Goal: Task Accomplishment & Management: Use online tool/utility

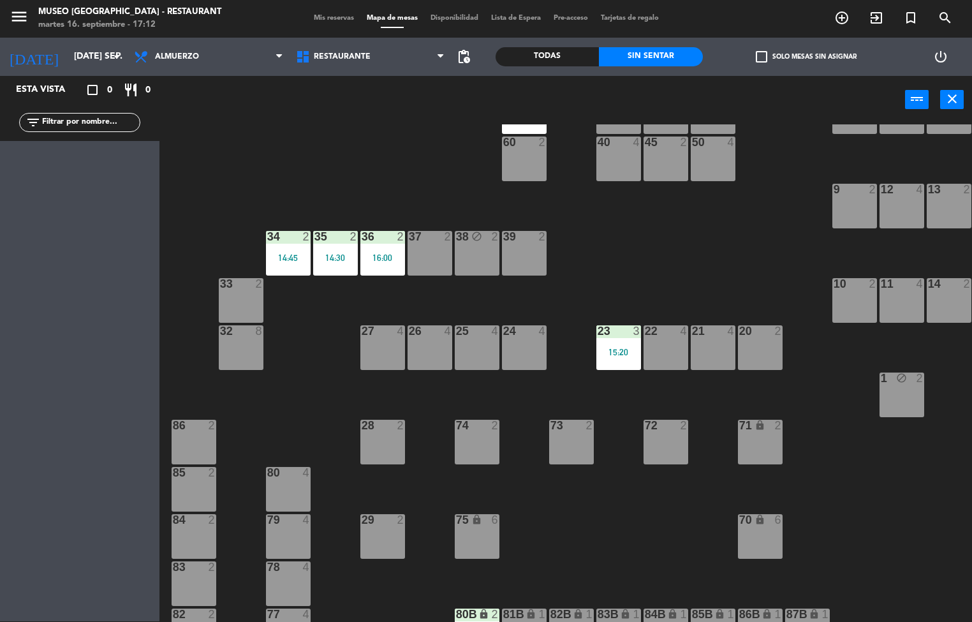
scroll to position [198, 0]
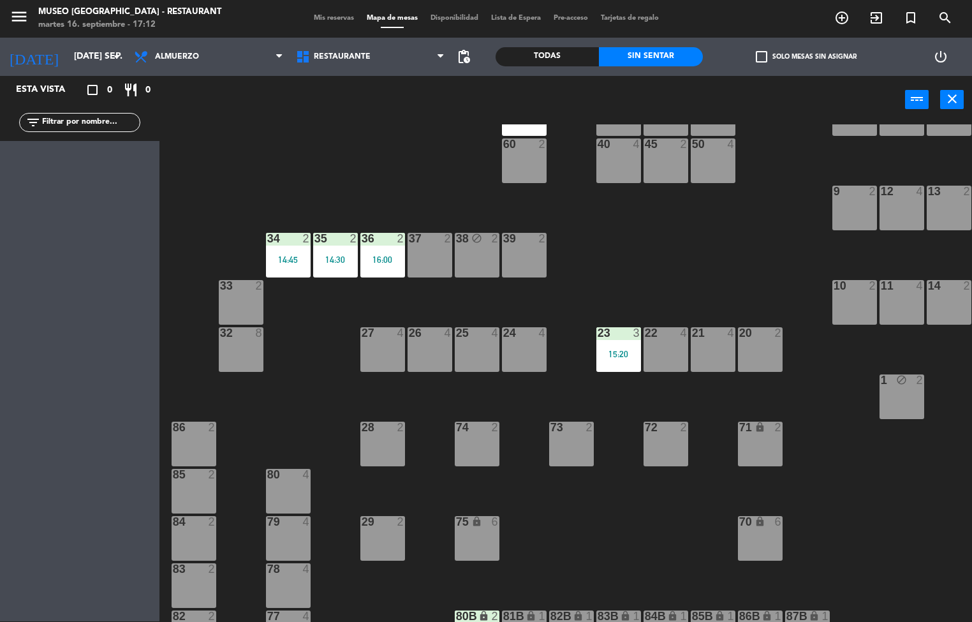
click at [391, 343] on div "27 4" at bounding box center [382, 349] width 45 height 45
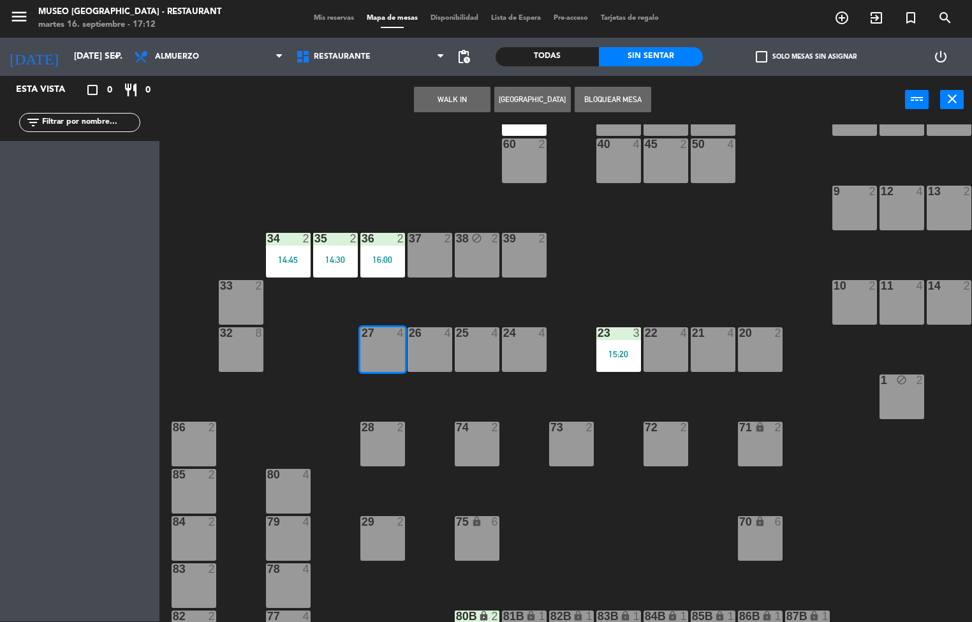
click at [691, 254] on div "44 5 49 block 2 54 5 64 block 2 48 2 53 4 63 2 13:22 43 3 16:38 62 2 16:21 42 2…" at bounding box center [570, 372] width 803 height 497
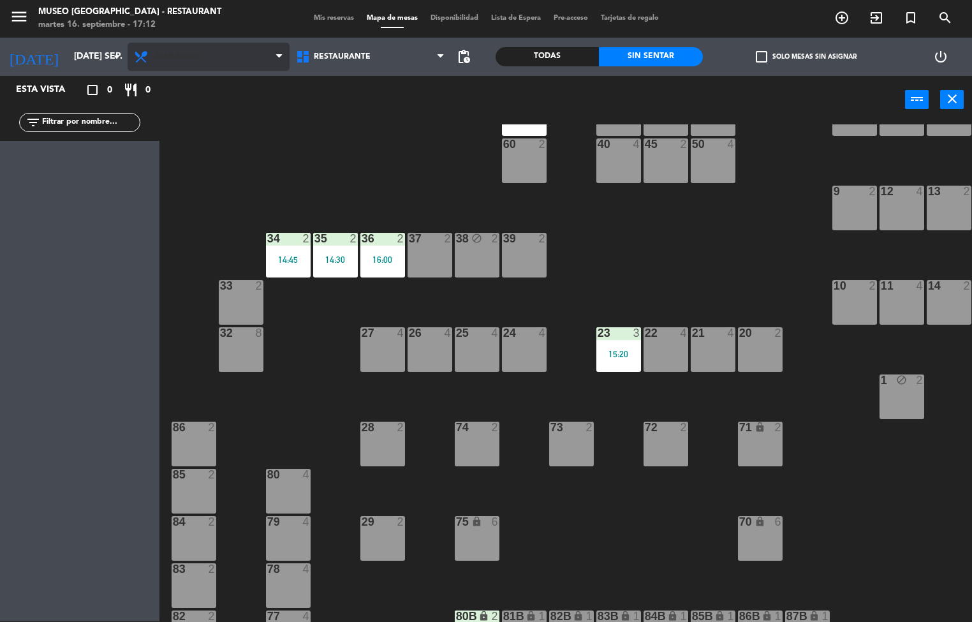
click at [203, 62] on span "Almuerzo" at bounding box center [209, 57] width 162 height 28
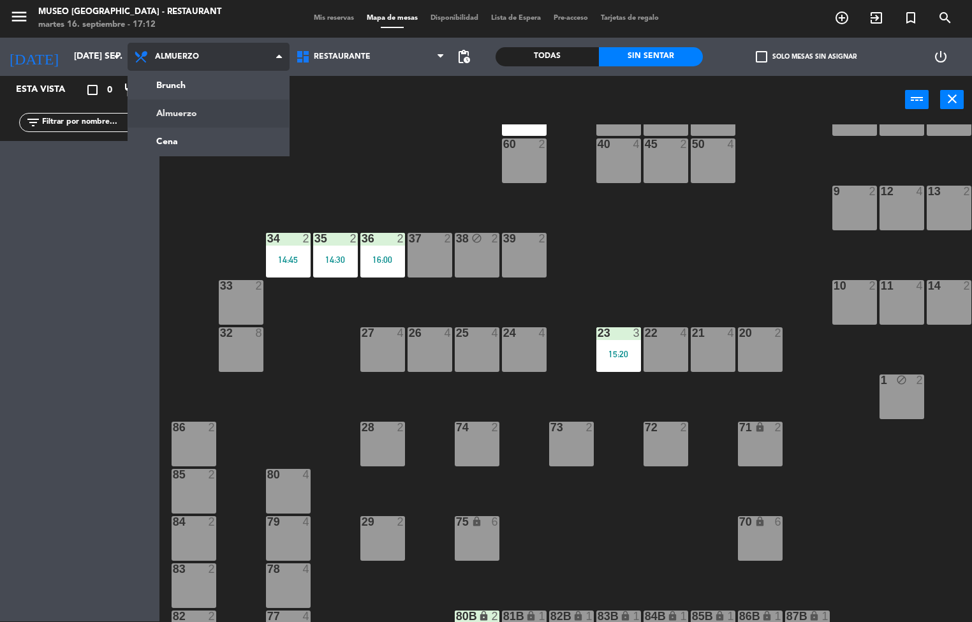
click at [198, 135] on ng-component "menu [GEOGRAPHIC_DATA] - Restaurant martes 16. septiembre - 17:12 Mis reservas …" at bounding box center [486, 310] width 972 height 622
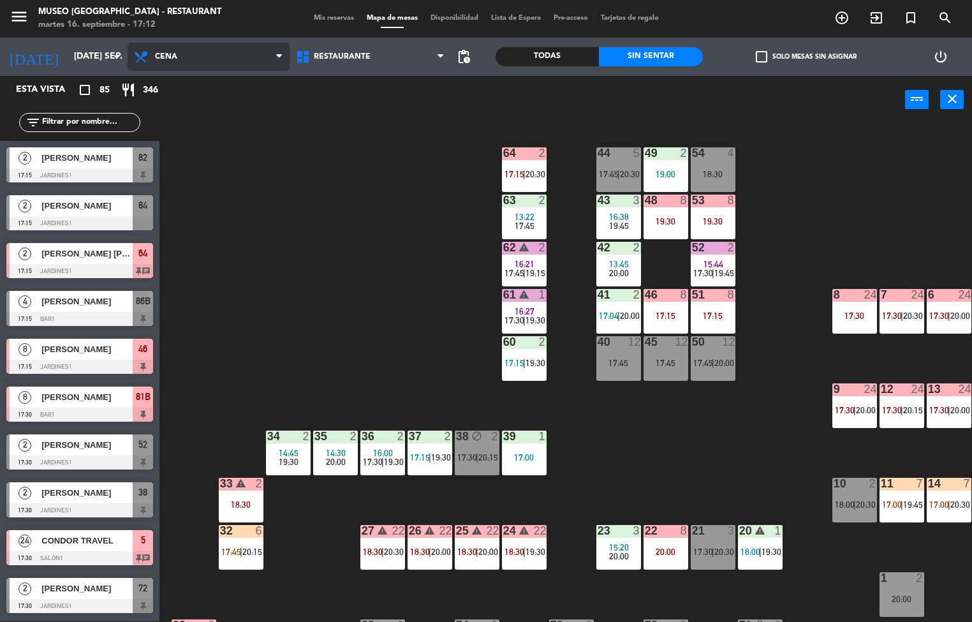
scroll to position [143, 0]
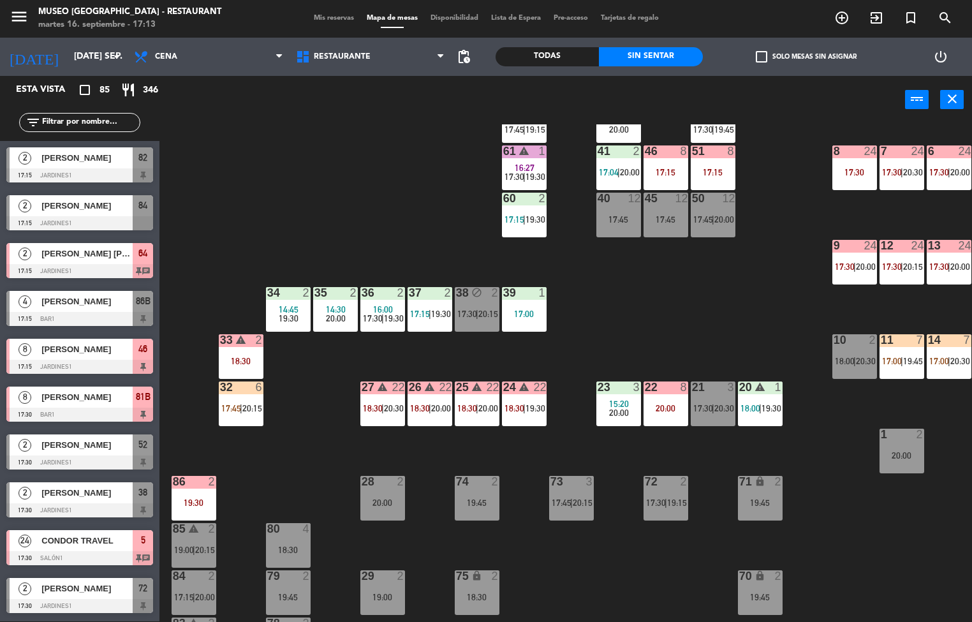
click at [478, 406] on div "20:00" at bounding box center [487, 408] width 18 height 9
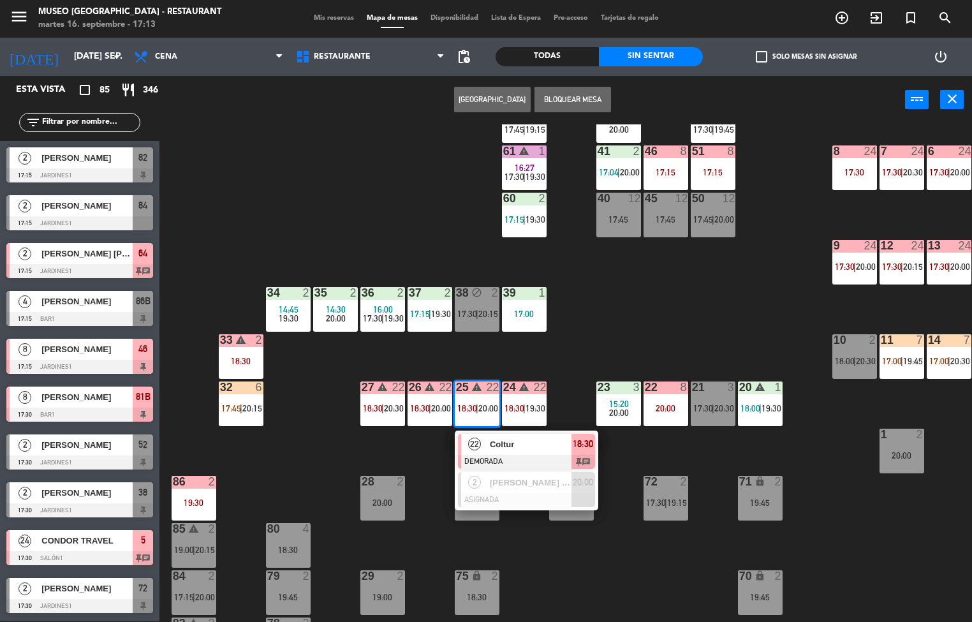
click at [528, 438] on span "Coltur" at bounding box center [531, 444] width 82 height 13
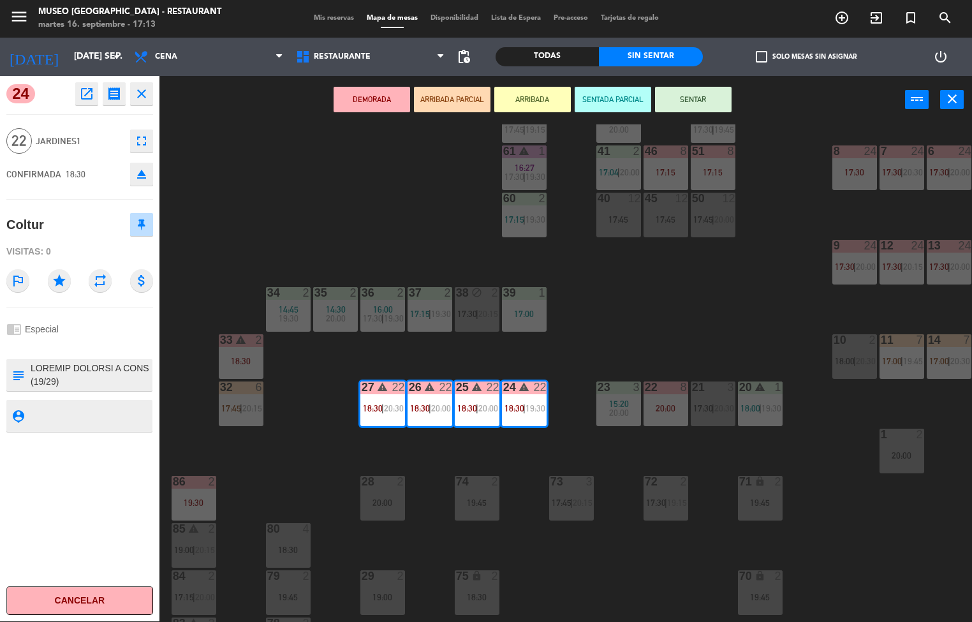
click at [89, 96] on icon "open_in_new" at bounding box center [86, 93] width 15 height 15
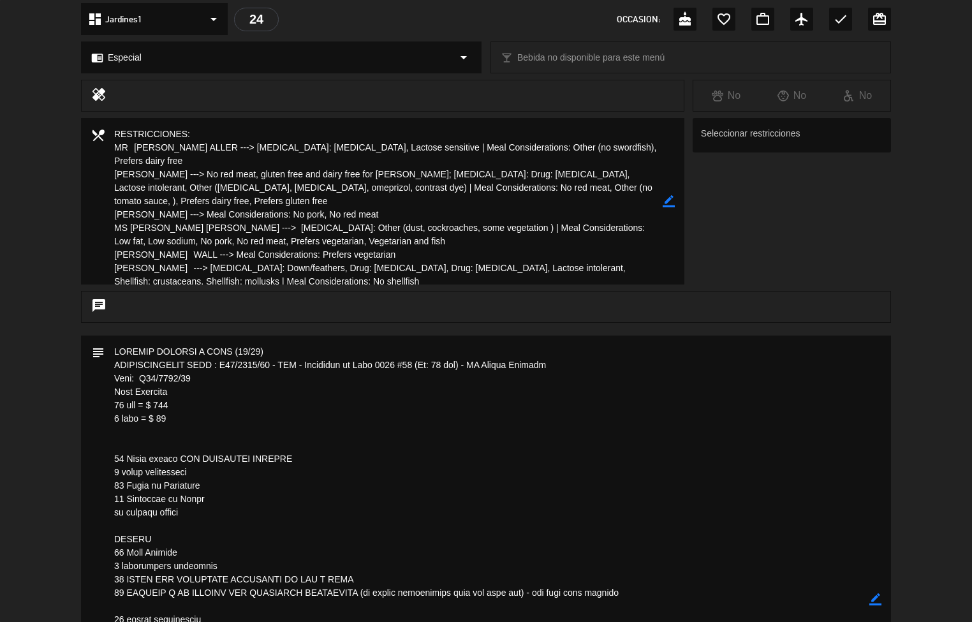
scroll to position [0, 0]
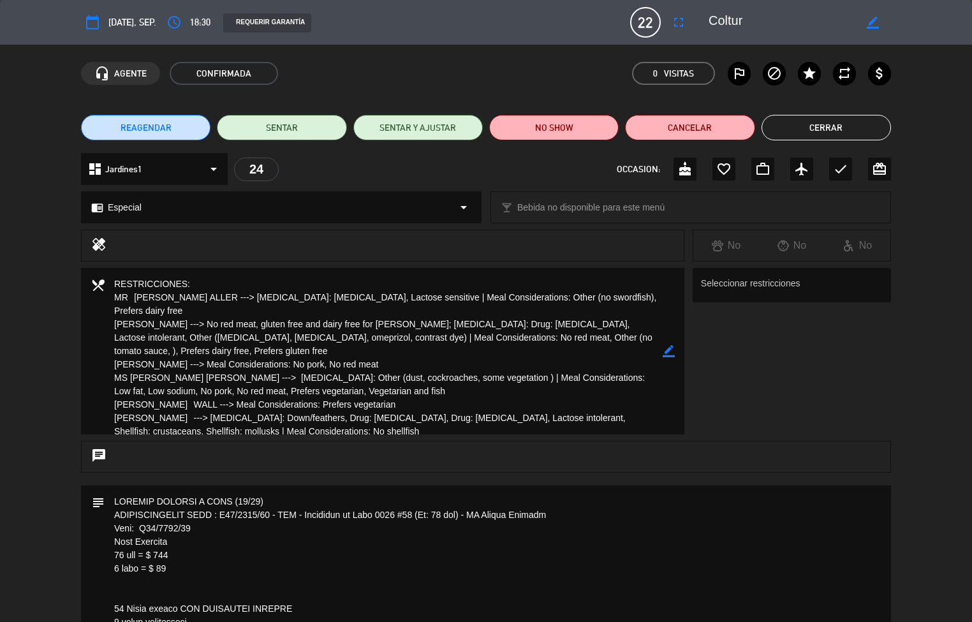
click at [827, 125] on button "Cerrar" at bounding box center [826, 128] width 129 height 26
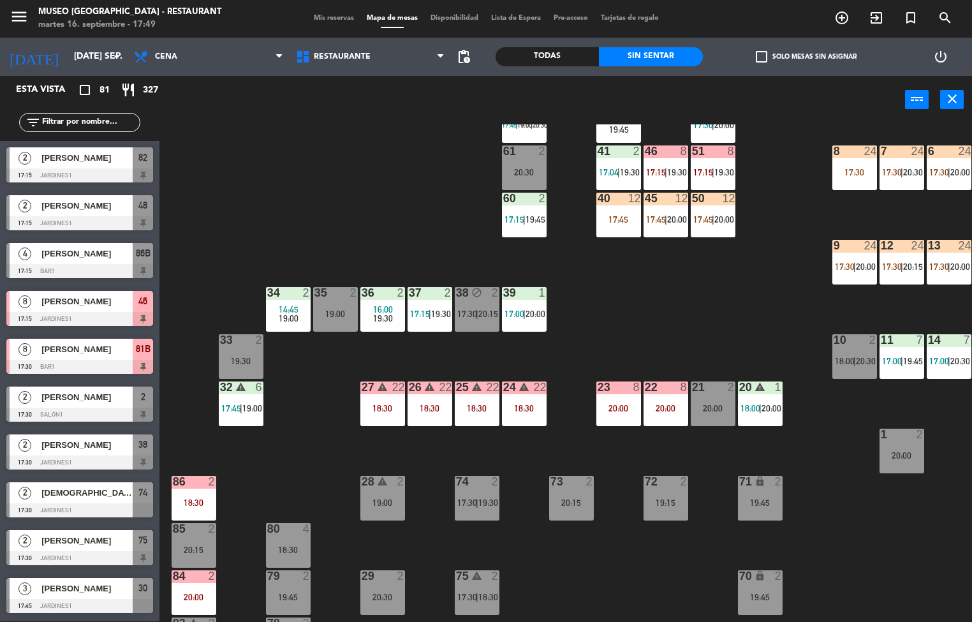
scroll to position [21, 0]
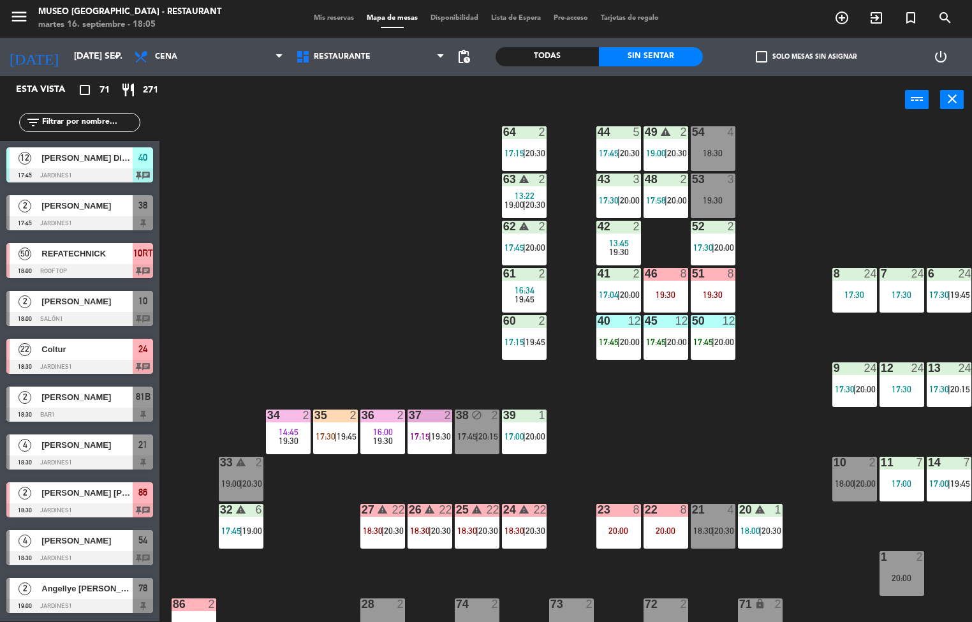
click at [389, 429] on span "16:00" at bounding box center [383, 432] width 20 height 10
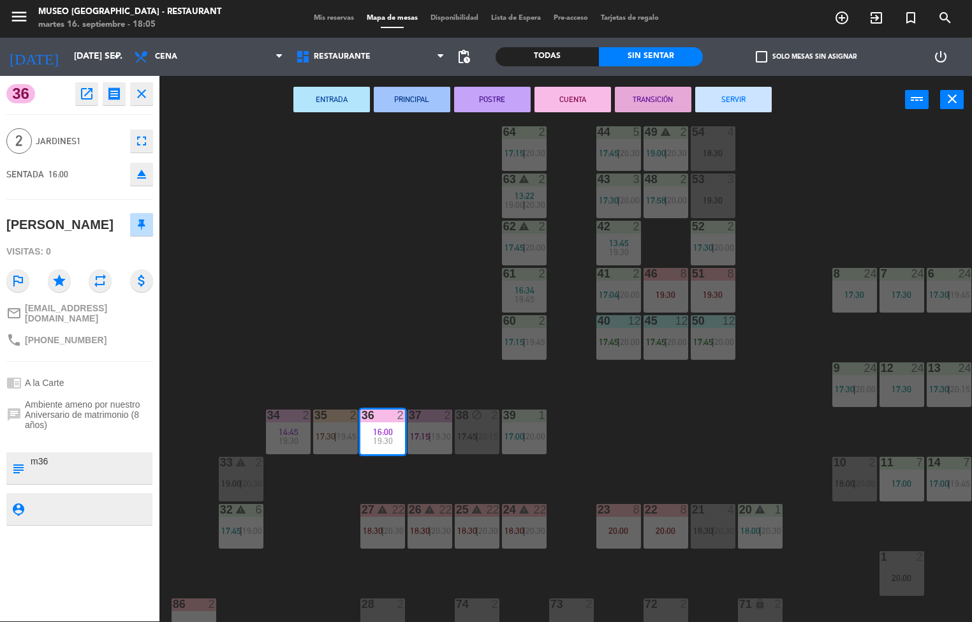
click at [659, 98] on button "TRANSICIÓN" at bounding box center [653, 100] width 77 height 26
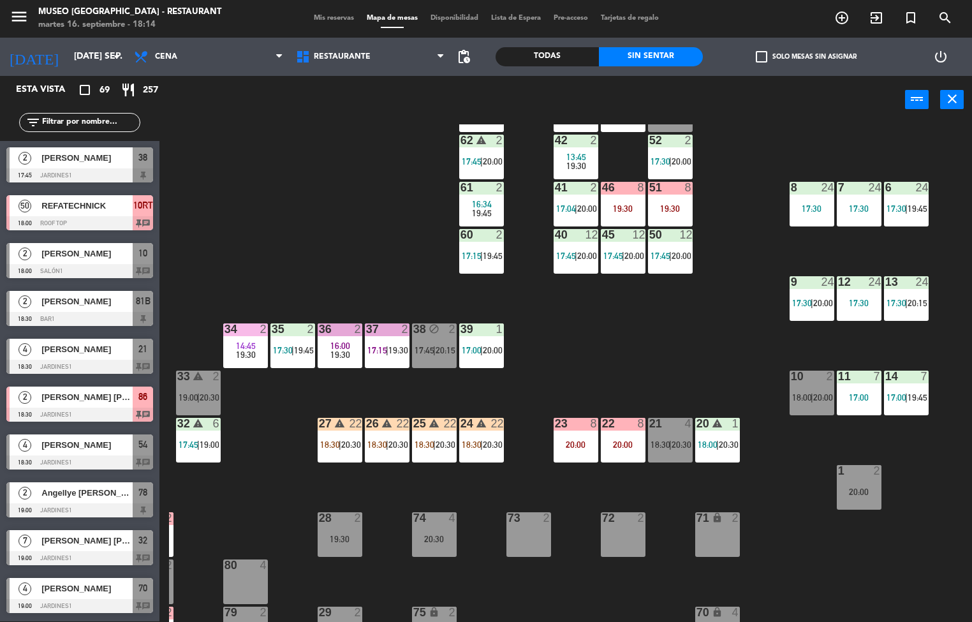
scroll to position [115, 43]
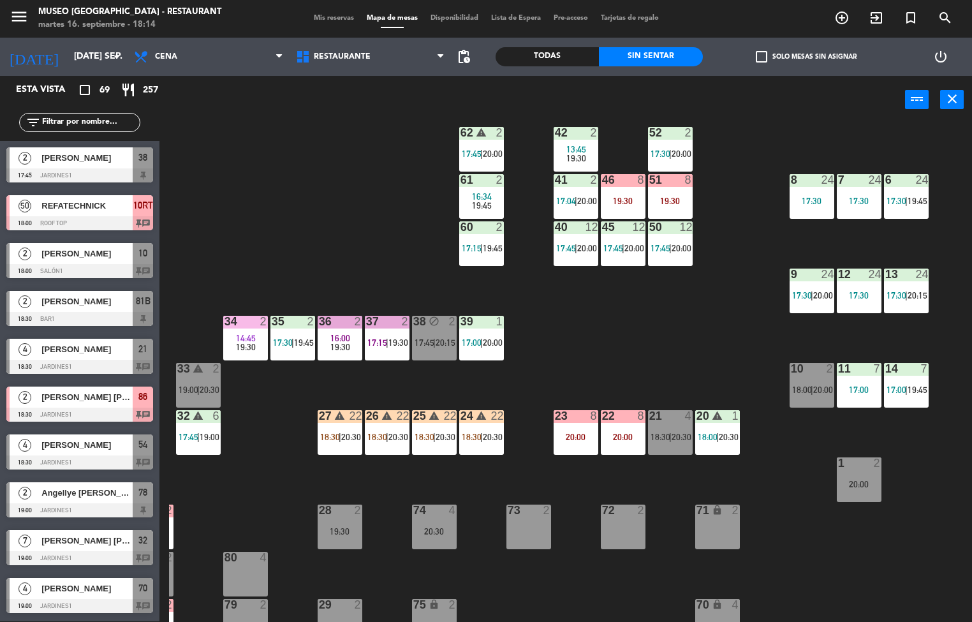
click at [414, 410] on div "25" at bounding box center [413, 415] width 1 height 11
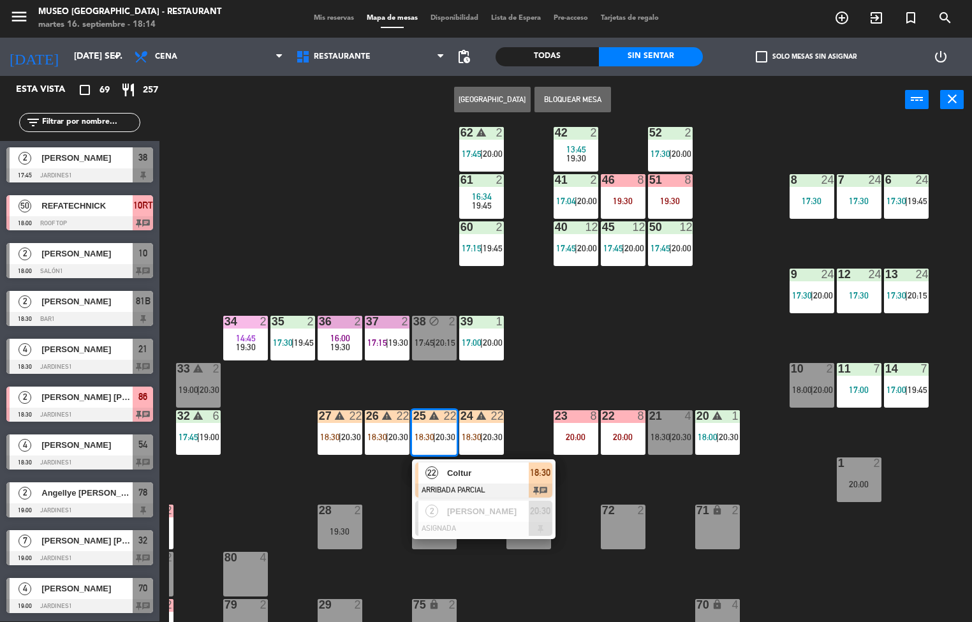
click at [448, 466] on span "Coltur" at bounding box center [488, 472] width 82 height 13
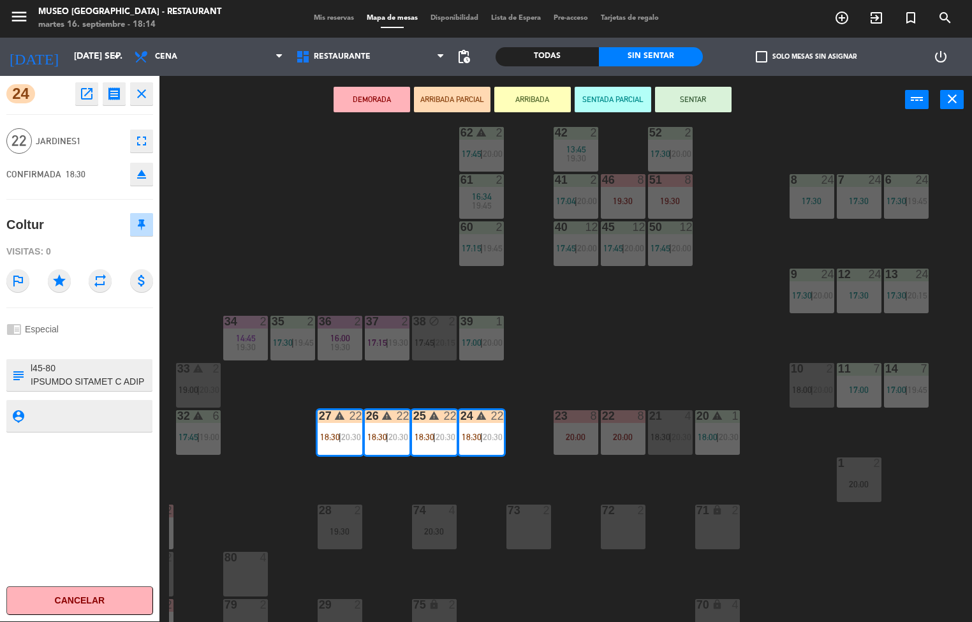
click at [91, 98] on icon "open_in_new" at bounding box center [86, 93] width 15 height 15
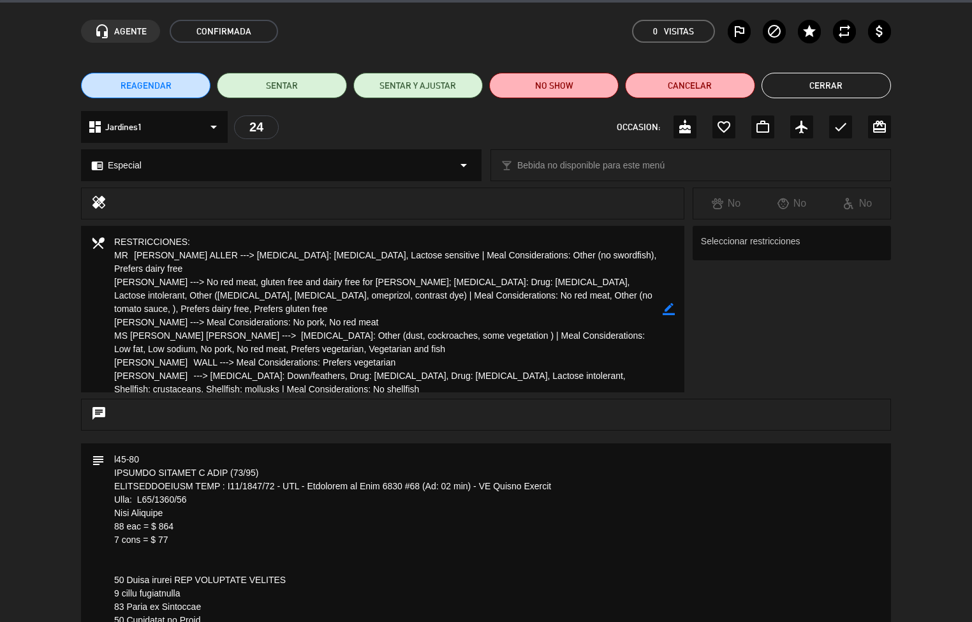
scroll to position [0, 0]
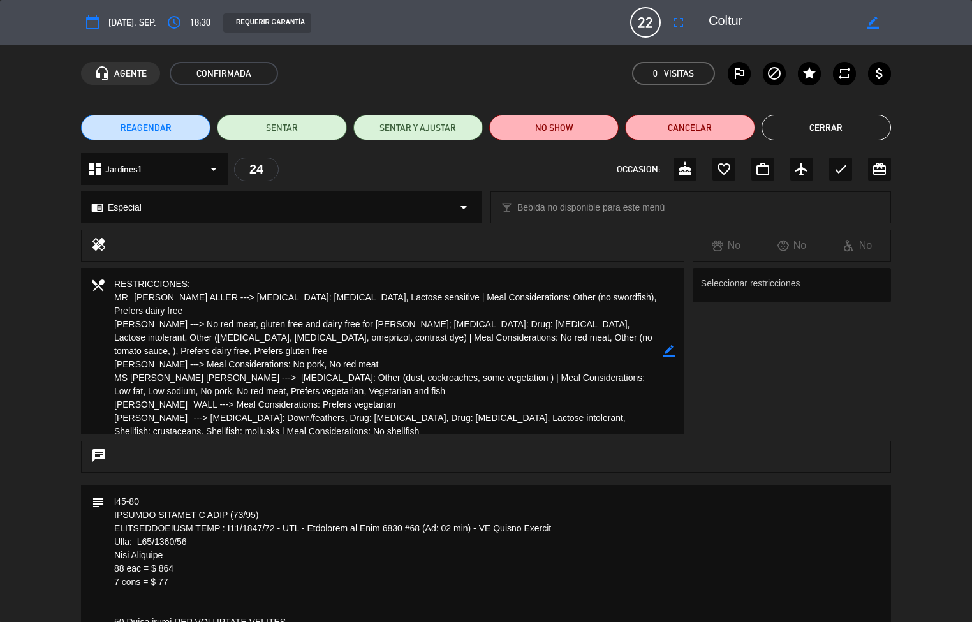
click at [823, 119] on button "Cerrar" at bounding box center [826, 128] width 129 height 26
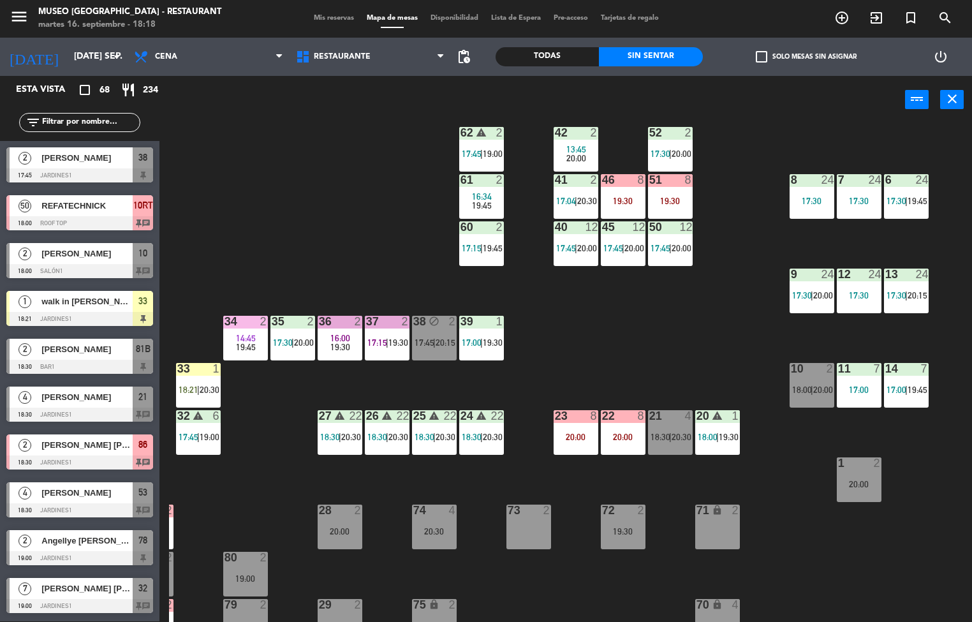
click at [334, 416] on icon "warning" at bounding box center [339, 415] width 11 height 11
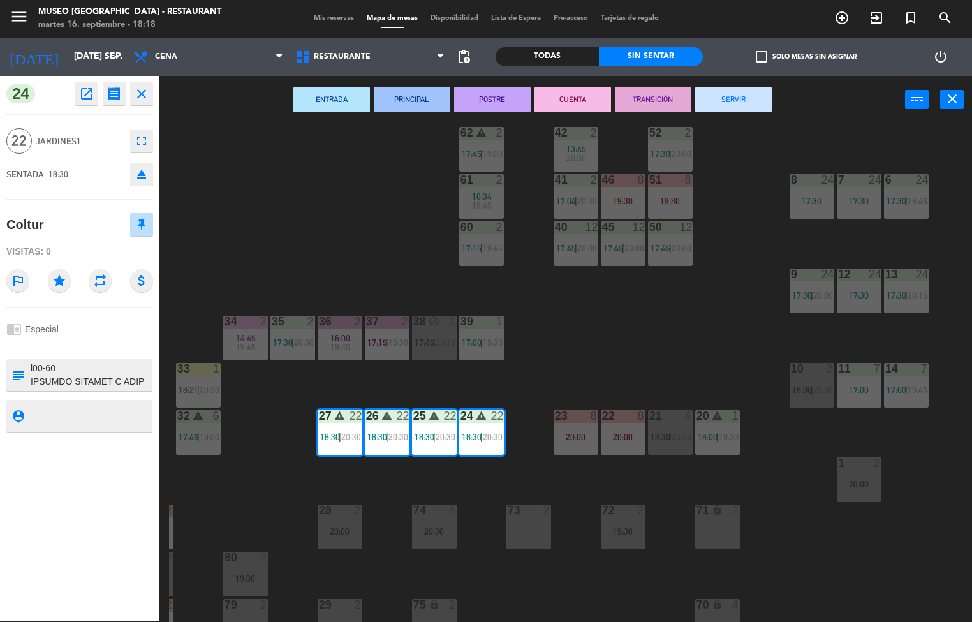
click at [84, 98] on icon "open_in_new" at bounding box center [86, 93] width 15 height 15
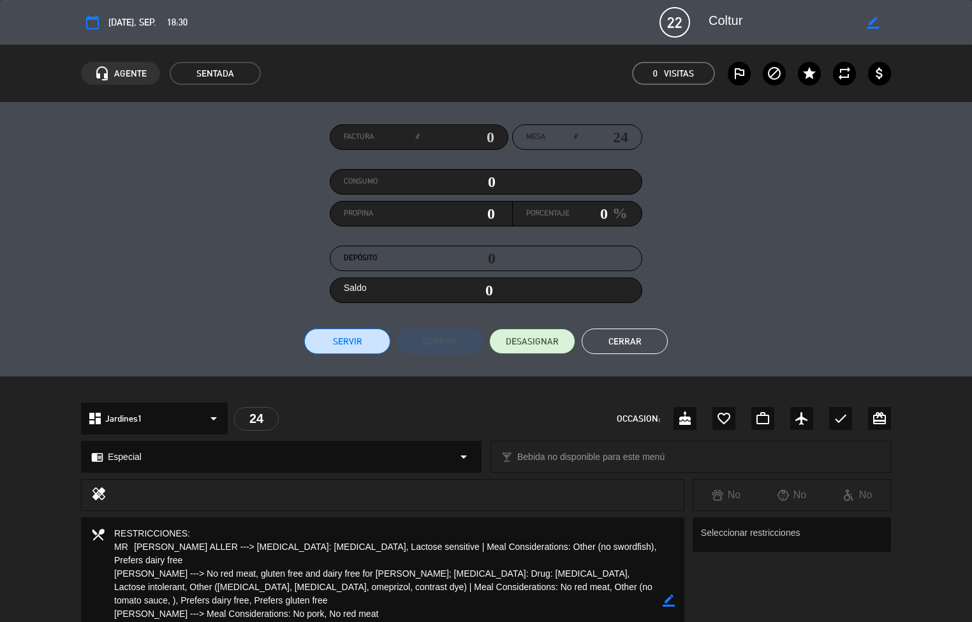
click at [626, 341] on button "Cerrar" at bounding box center [625, 341] width 86 height 26
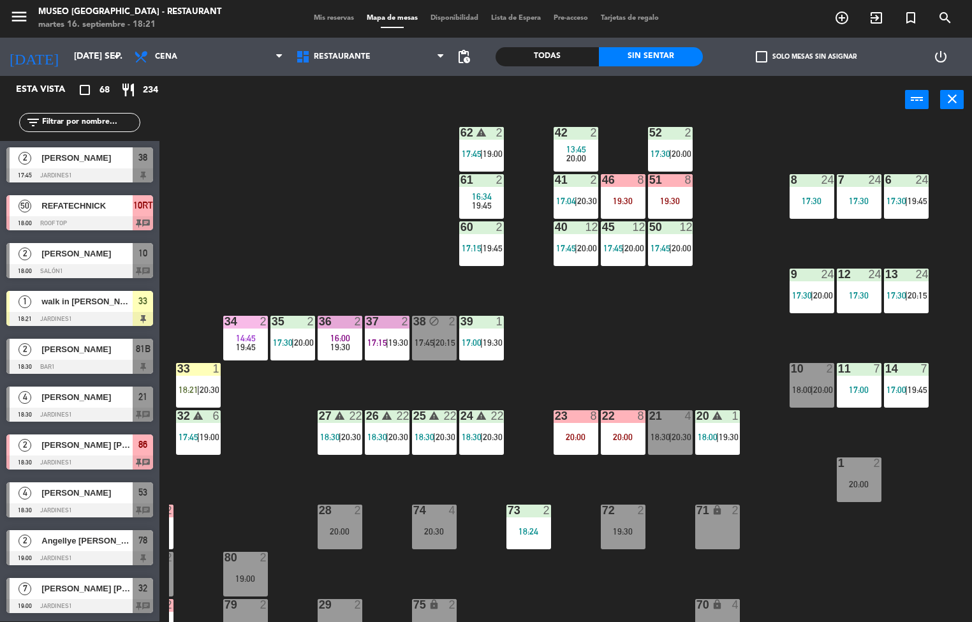
click at [661, 312] on div "44 5 17:45 | 20:30 49 warning 2 19:00 | 20:30 54 3 18:18 64 2 17:15 | 20:30 48 …" at bounding box center [570, 372] width 803 height 497
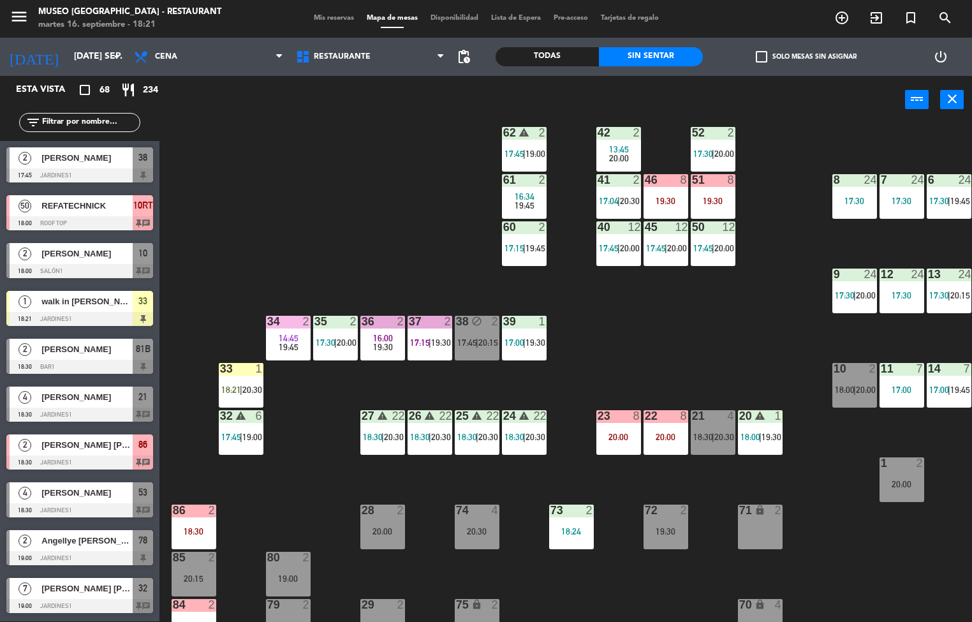
click at [435, 344] on span "19:30" at bounding box center [441, 342] width 20 height 10
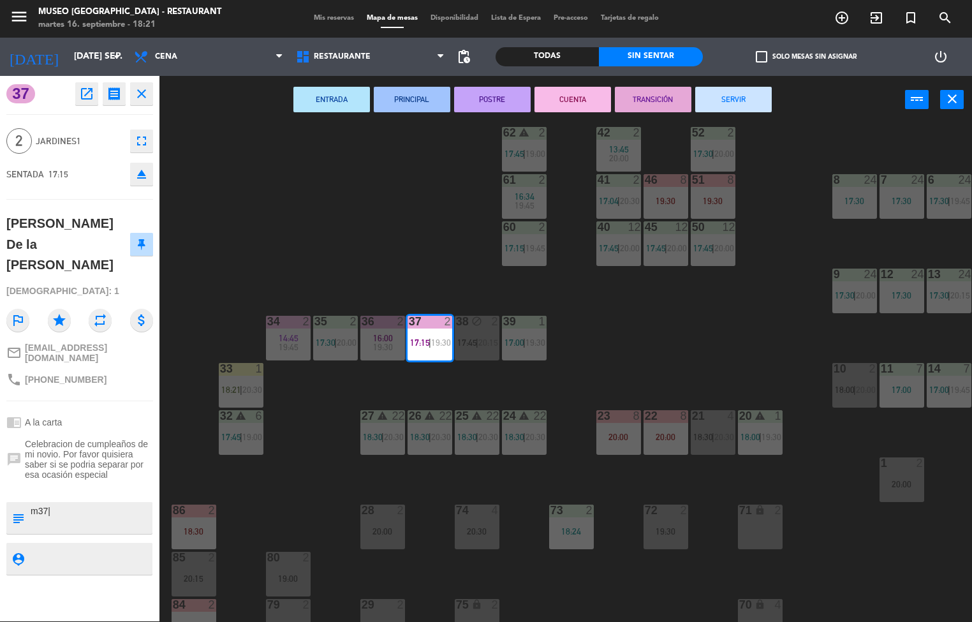
click at [733, 98] on button "SERVIR" at bounding box center [733, 100] width 77 height 26
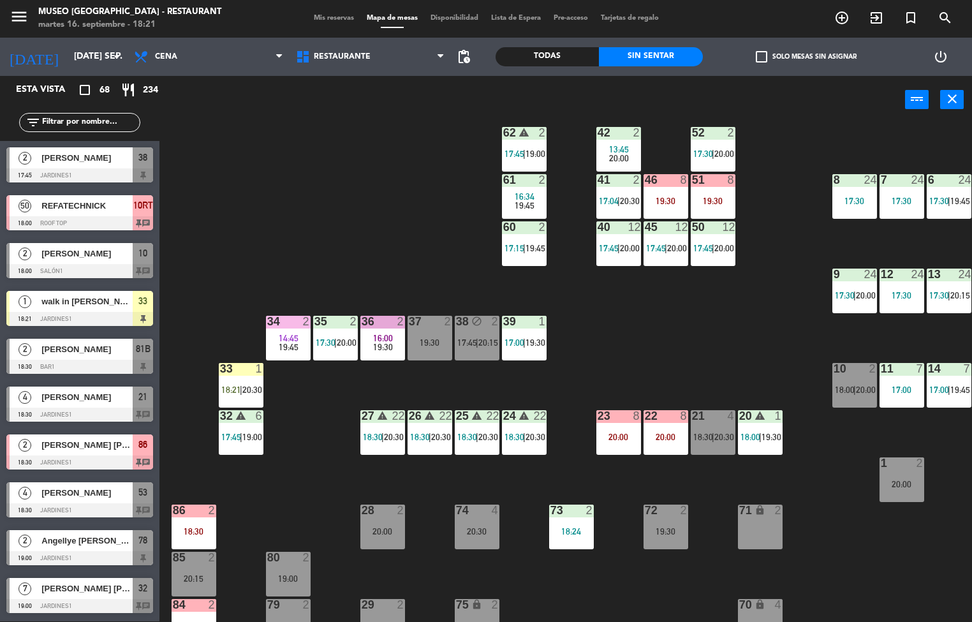
click at [701, 312] on div "44 5 17:45 | 20:30 49 warning 2 19:00 | 20:30 54 3 18:18 64 2 17:15 | 20:30 48 …" at bounding box center [570, 372] width 803 height 497
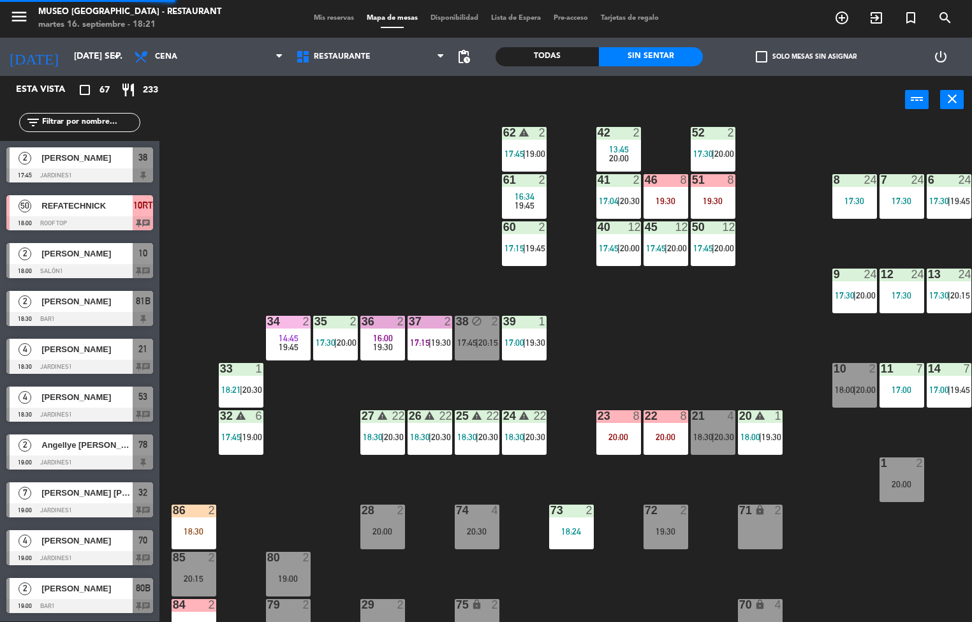
click at [695, 330] on div "44 5 17:45 | 20:30 49 warning 2 19:00 | 20:30 54 3 18:18 64 2 17:15 | 20:30 48 …" at bounding box center [570, 372] width 803 height 497
click at [526, 337] on span "19:30" at bounding box center [536, 342] width 20 height 10
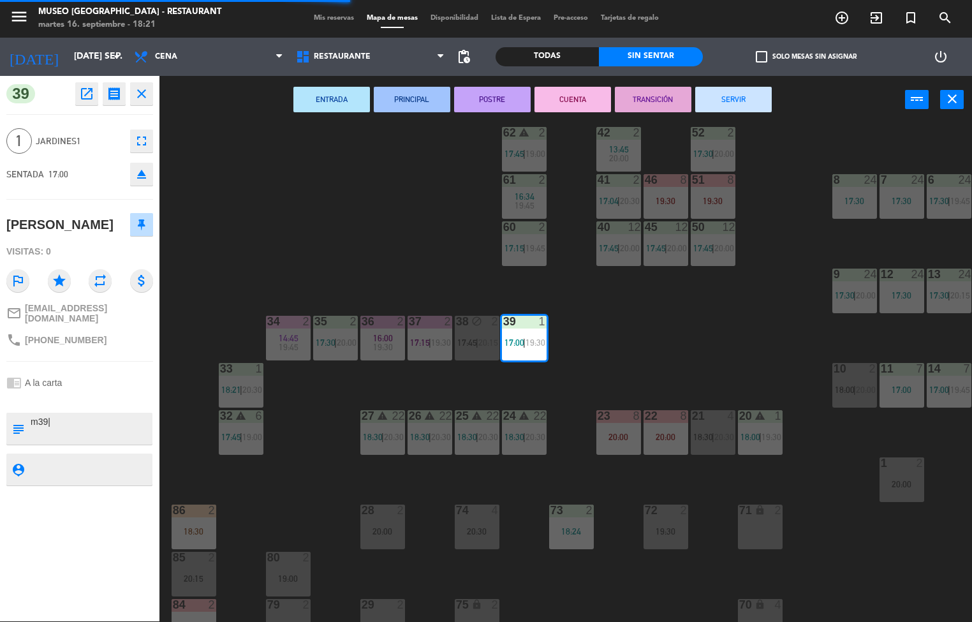
click at [651, 98] on button "TRANSICIÓN" at bounding box center [653, 100] width 77 height 26
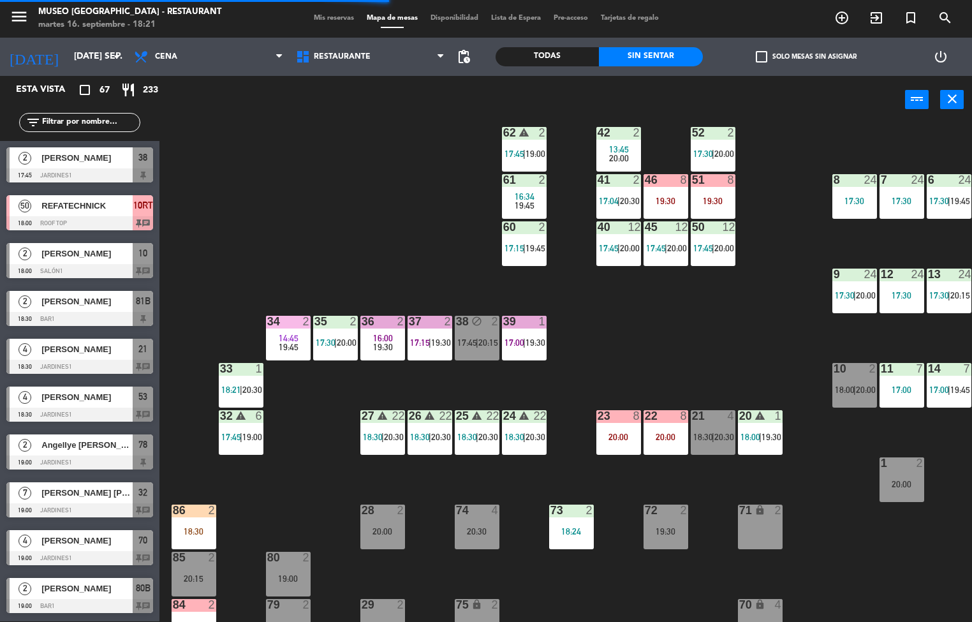
click at [691, 316] on div "44 5 17:45 | 20:30 49 warning 2 19:00 | 20:30 54 3 18:18 64 2 17:15 | 20:30 48 …" at bounding box center [570, 372] width 803 height 497
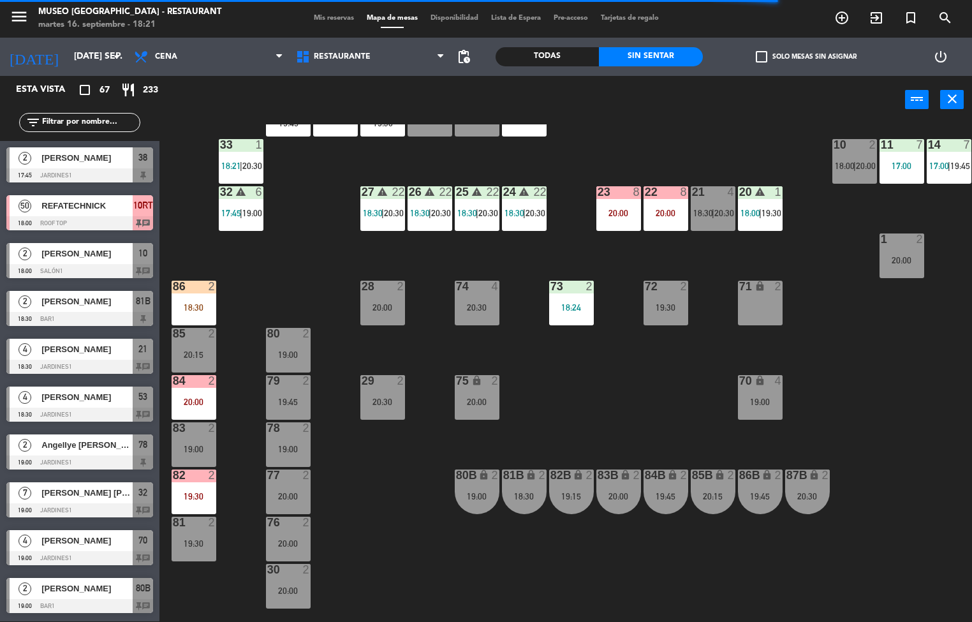
scroll to position [166, 0]
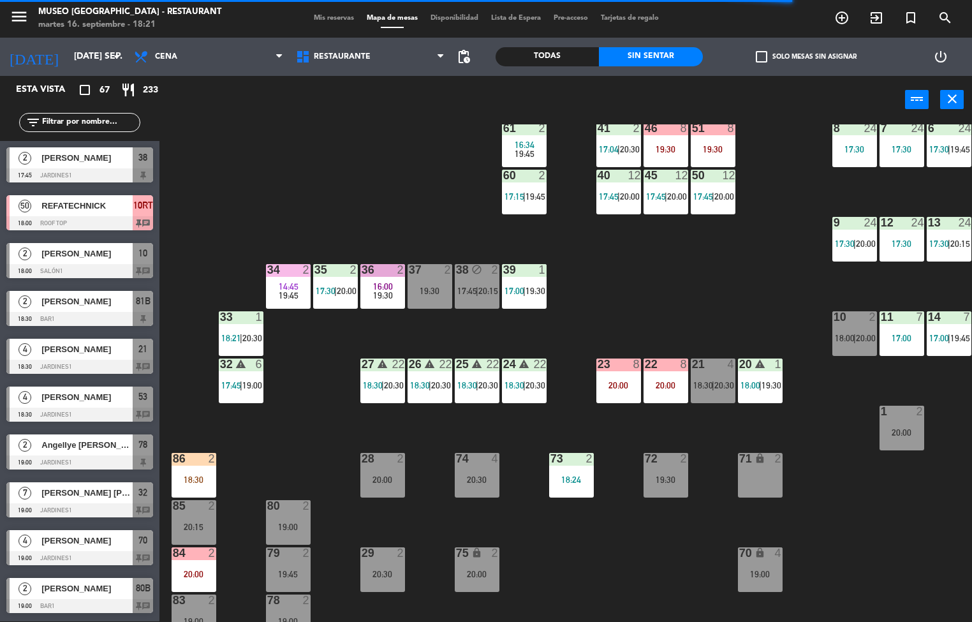
click at [577, 475] on div "18:24" at bounding box center [571, 479] width 45 height 9
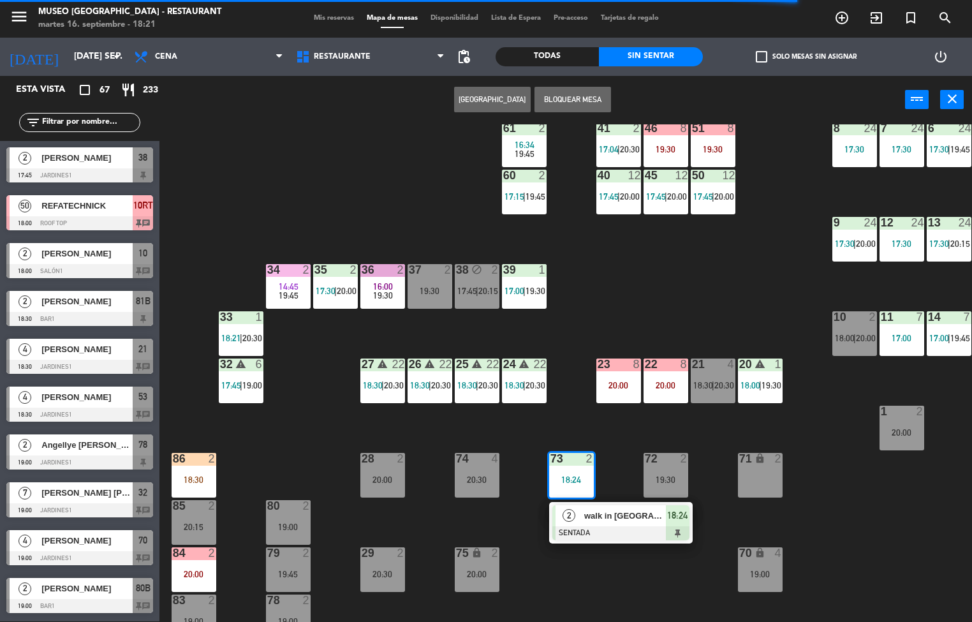
click at [440, 272] on div "2" at bounding box center [450, 269] width 21 height 11
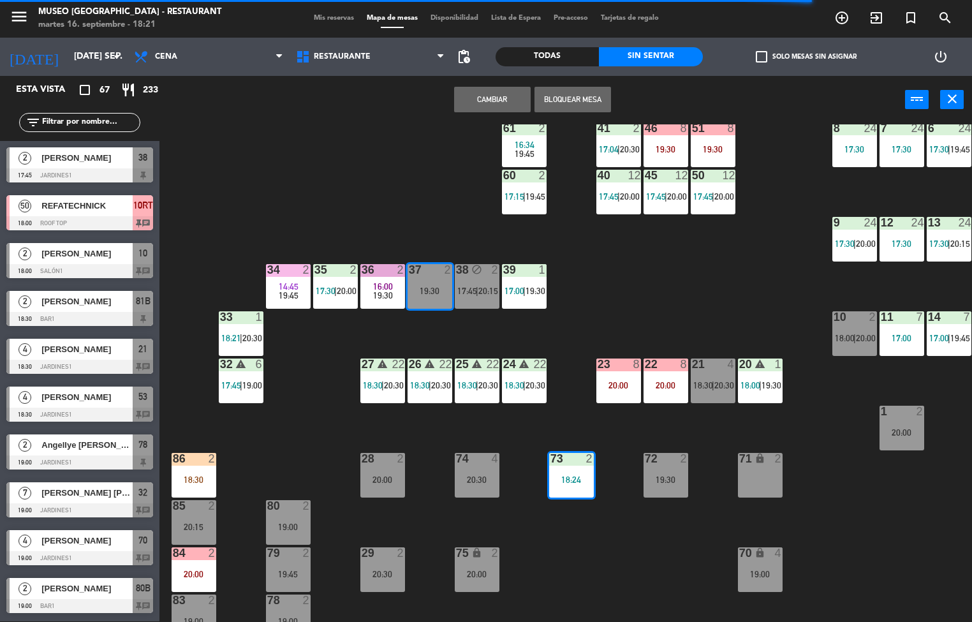
click at [478, 91] on button "Cambiar" at bounding box center [492, 100] width 77 height 26
click at [649, 259] on div "44 5 17:45 | 20:30 49 warning 2 19:00 | 20:30 54 3 18:18 64 2 17:15 | 20:30 48 …" at bounding box center [570, 372] width 803 height 497
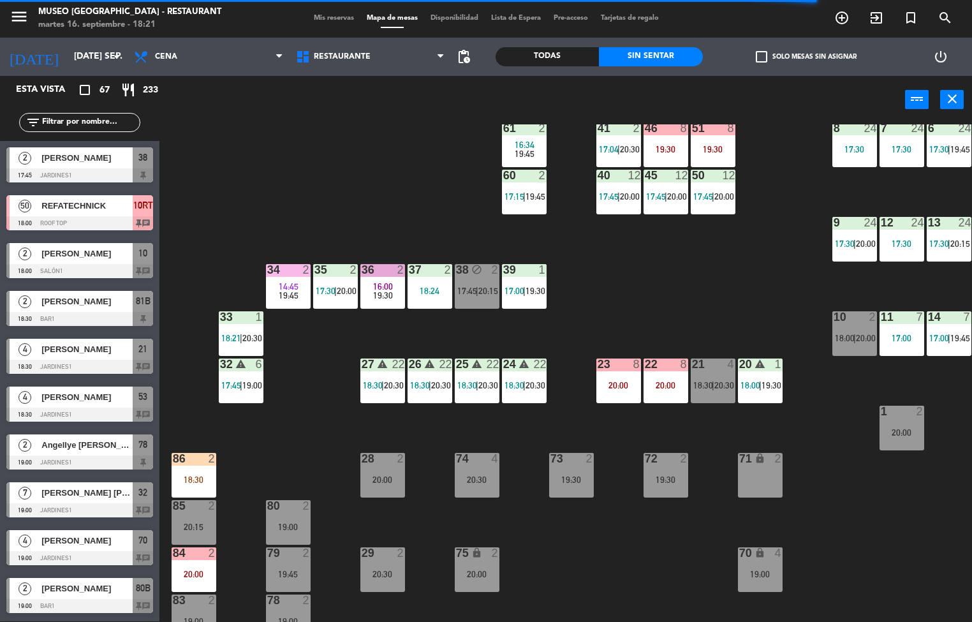
click at [423, 266] on div at bounding box center [429, 269] width 21 height 11
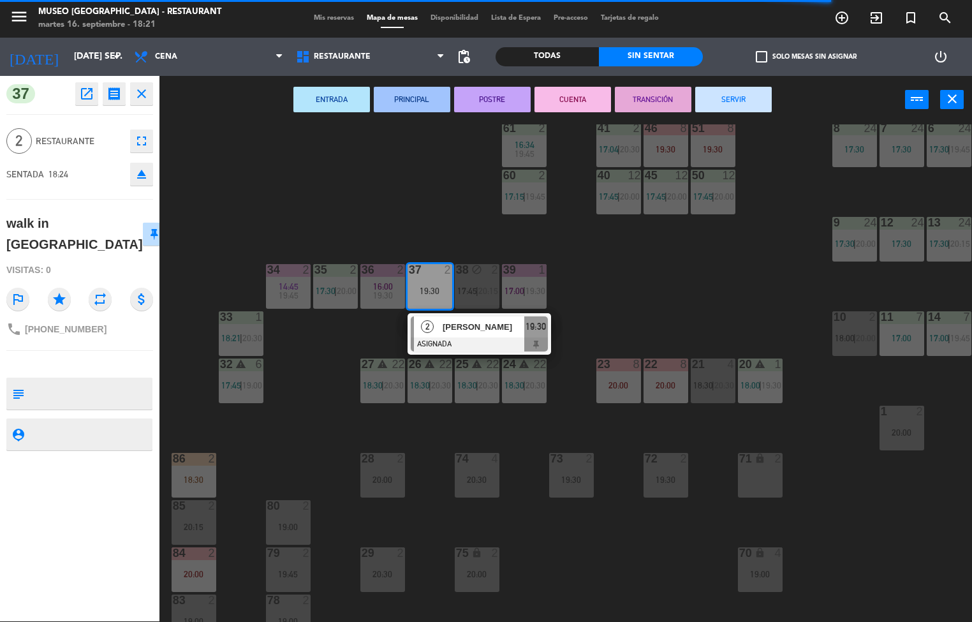
click at [63, 380] on textarea at bounding box center [90, 393] width 122 height 27
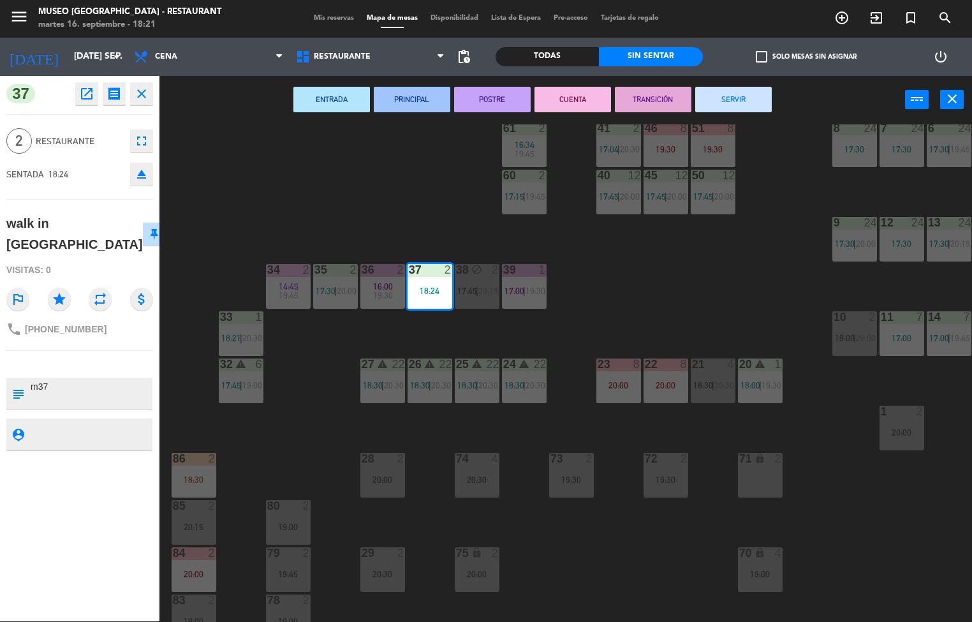
type textarea "m37"
click at [61, 149] on div "2 Restaurante fullscreen" at bounding box center [79, 141] width 147 height 34
click at [88, 194] on div "37 open_in_new receipt 6:24 PM mar., [DATE] 2 personas walk in [PERSON_NAME] 37…" at bounding box center [79, 348] width 159 height 545
click at [724, 235] on div "44 5 17:45 | 20:30 49 warning 2 19:00 | 20:30 54 3 18:18 64 2 17:15 | 20:30 48 …" at bounding box center [570, 372] width 803 height 497
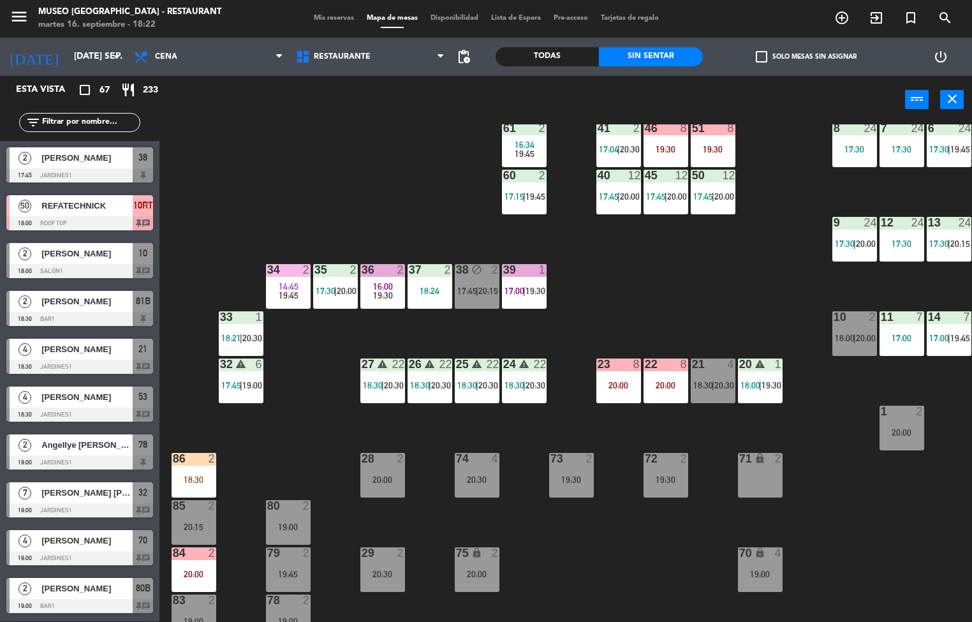
click at [362, 207] on div "44 5 17:45 | 20:30 49 warning 2 19:00 | 20:30 54 3 18:18 64 2 17:15 | 20:30 48 …" at bounding box center [570, 372] width 803 height 497
click at [342, 278] on div "35 2 17:30 | 20:00" at bounding box center [335, 286] width 45 height 45
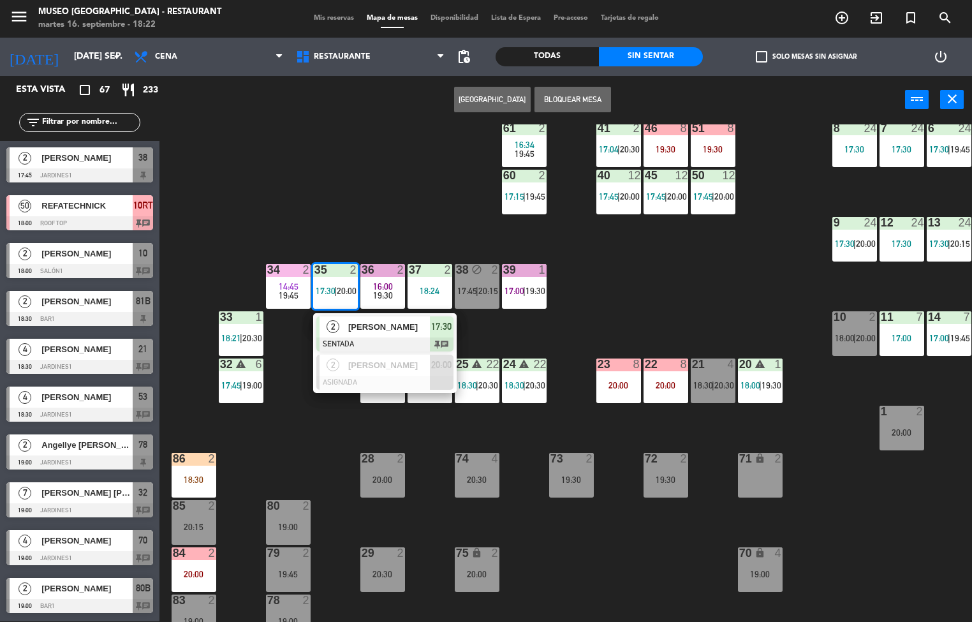
click at [401, 326] on span "[PERSON_NAME]" at bounding box center [389, 326] width 82 height 13
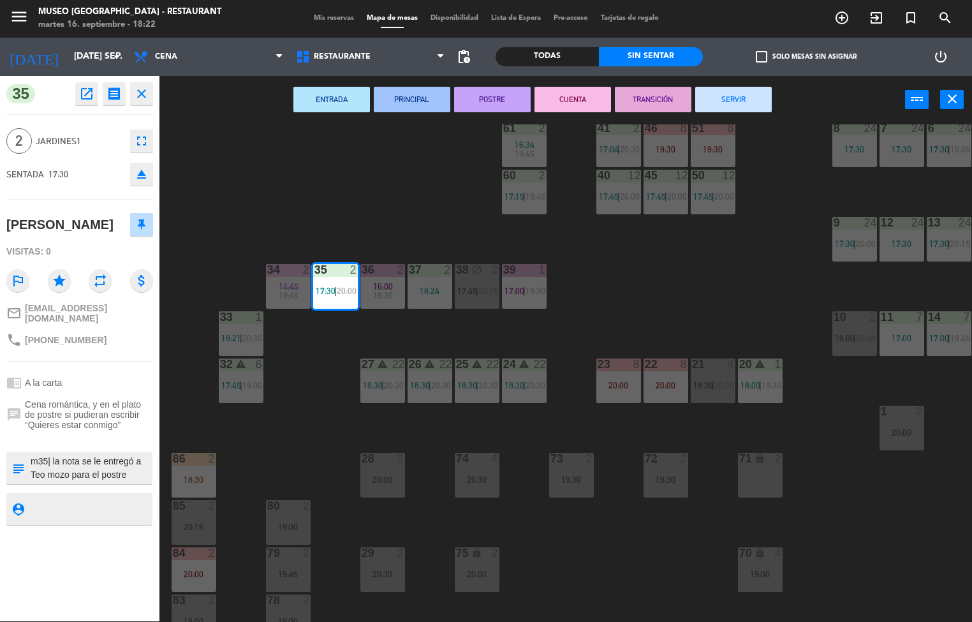
click at [71, 469] on textarea at bounding box center [90, 468] width 122 height 27
click at [652, 285] on div "44 5 17:45 | 20:30 49 warning 2 19:00 | 20:30 54 3 18:18 64 2 17:15 | 20:30 48 …" at bounding box center [570, 372] width 803 height 497
